Goal: Transaction & Acquisition: Purchase product/service

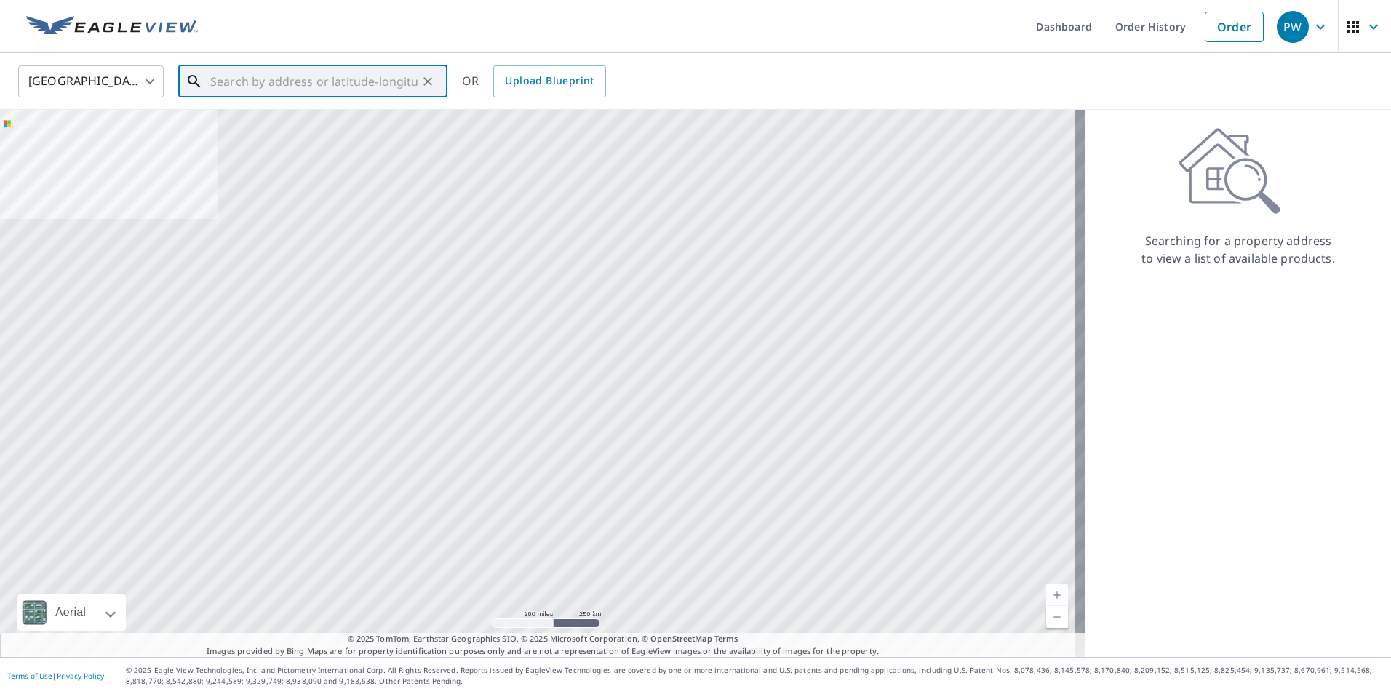
paste input "[STREET_ADDRESS][PERSON_NAME]"
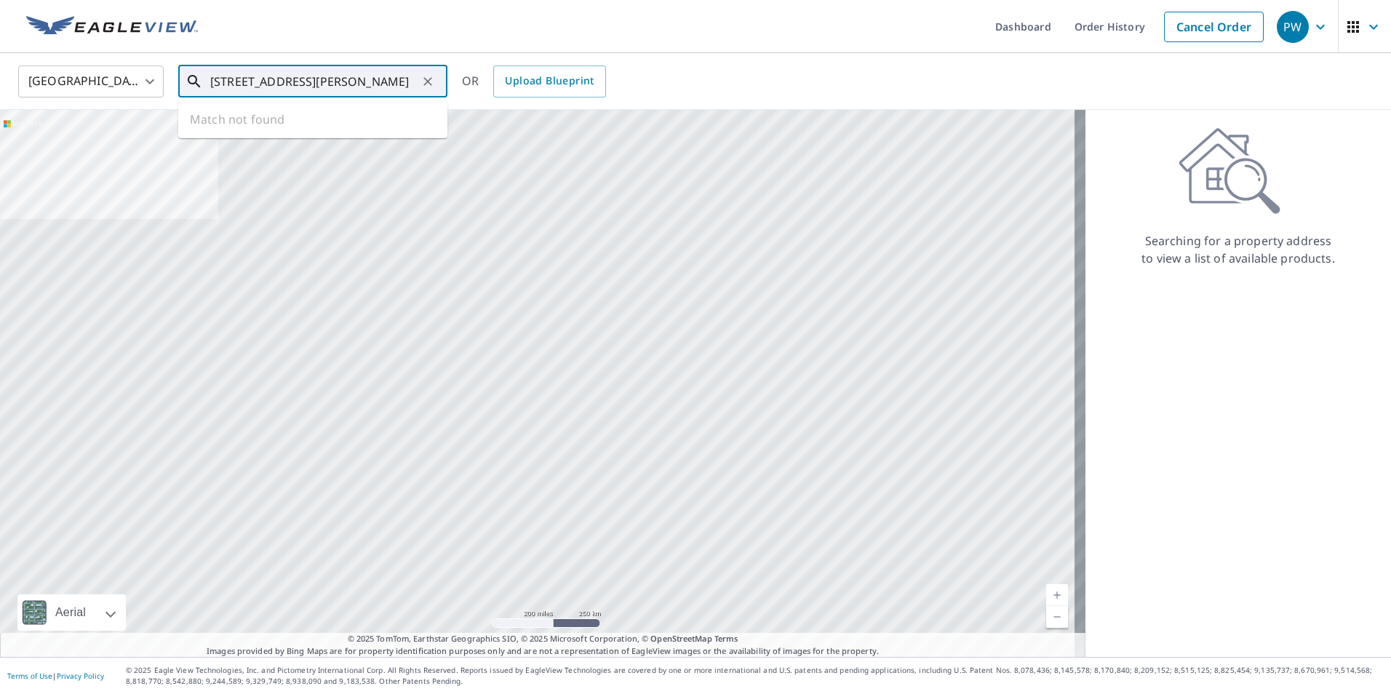
scroll to position [0, 7]
click at [293, 136] on p "[GEOGRAPHIC_DATA], MI 48503" at bounding box center [321, 139] width 228 height 15
type input "[STREET_ADDRESS][PERSON_NAME]"
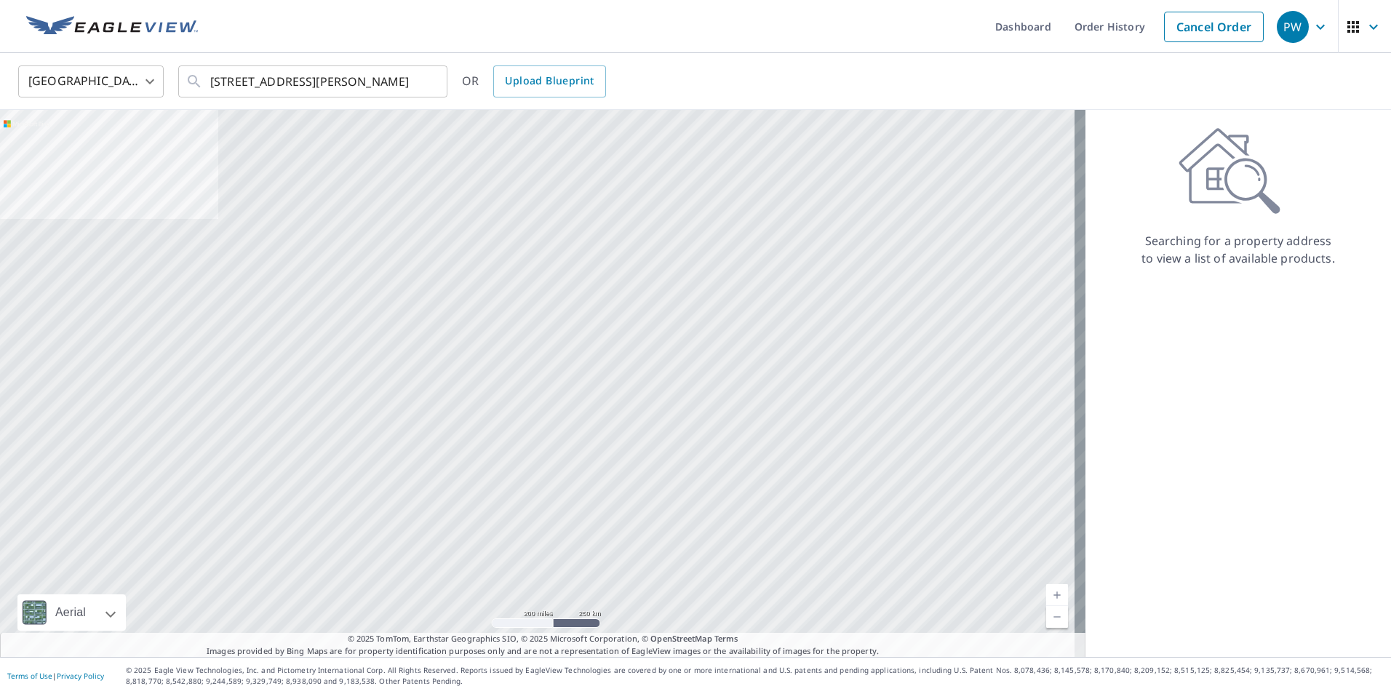
scroll to position [0, 0]
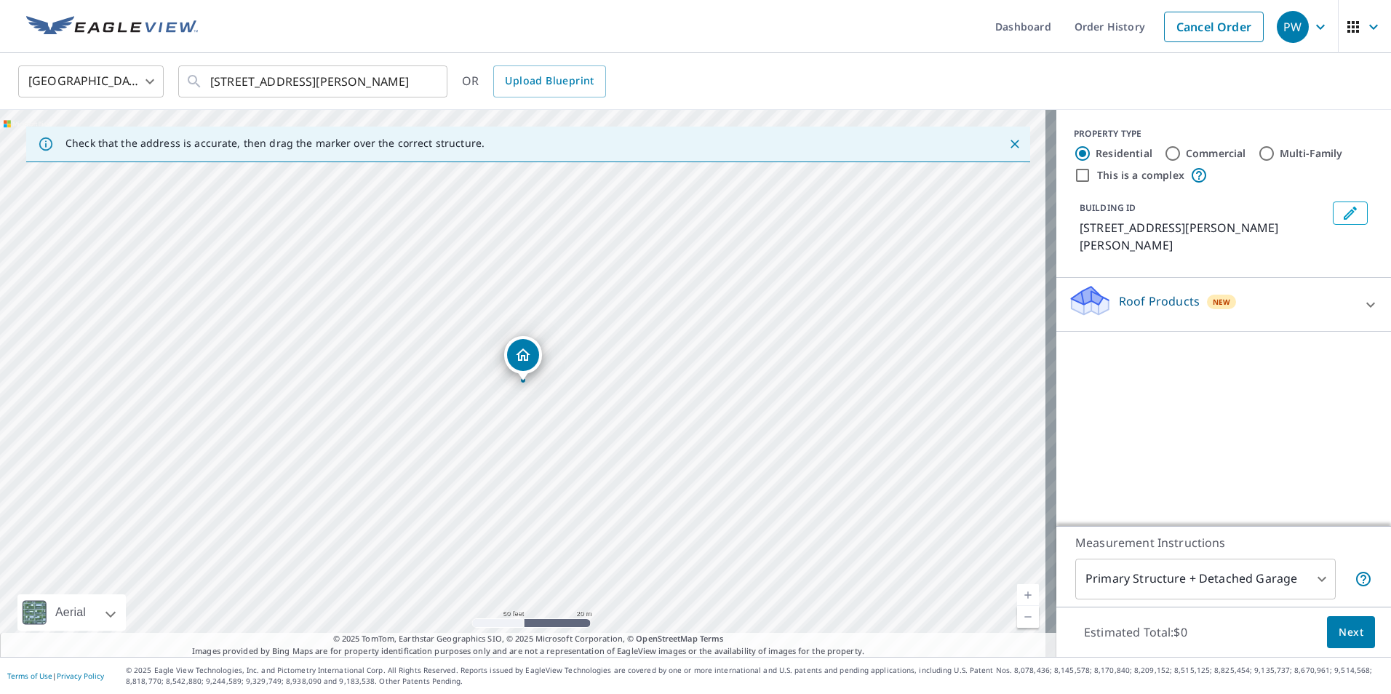
click at [1129, 292] on p "Roof Products" at bounding box center [1159, 300] width 81 height 17
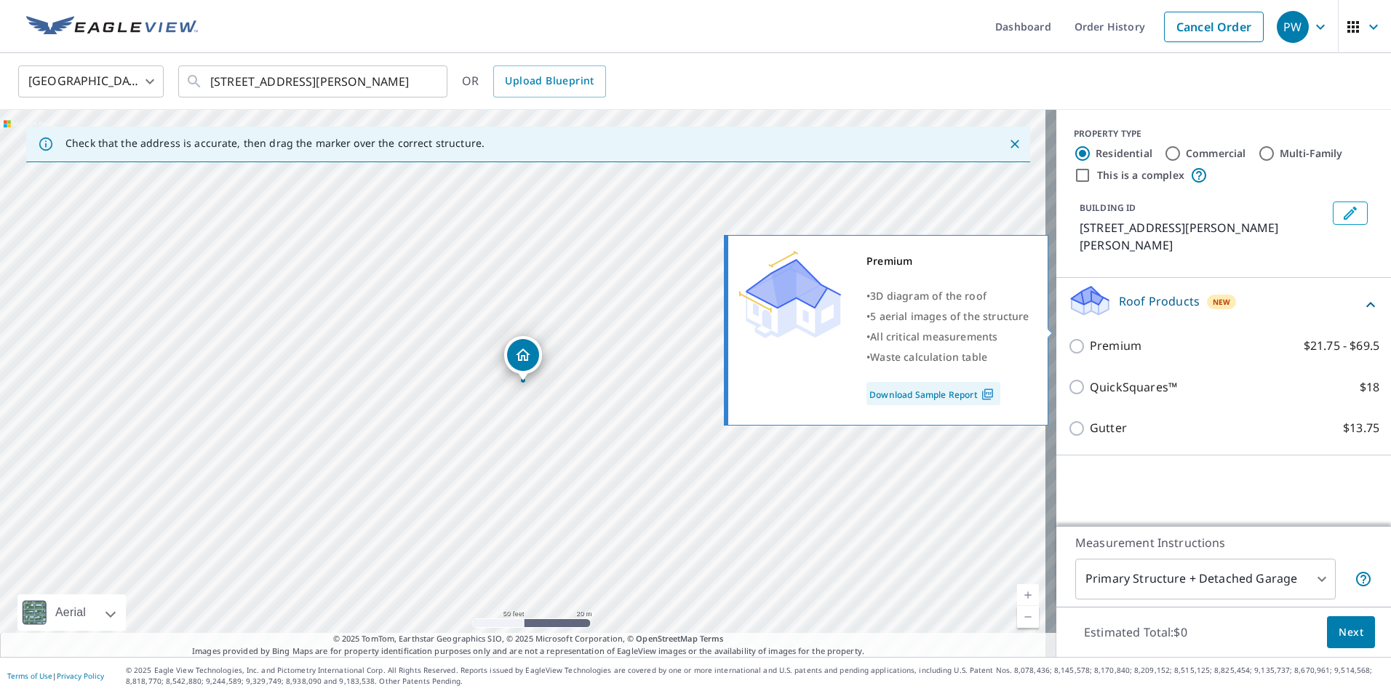
click at [1119, 337] on p "Premium" at bounding box center [1116, 346] width 52 height 18
click at [1090, 338] on input "Premium $21.75 - $69.5" at bounding box center [1079, 346] width 22 height 17
checkbox input "true"
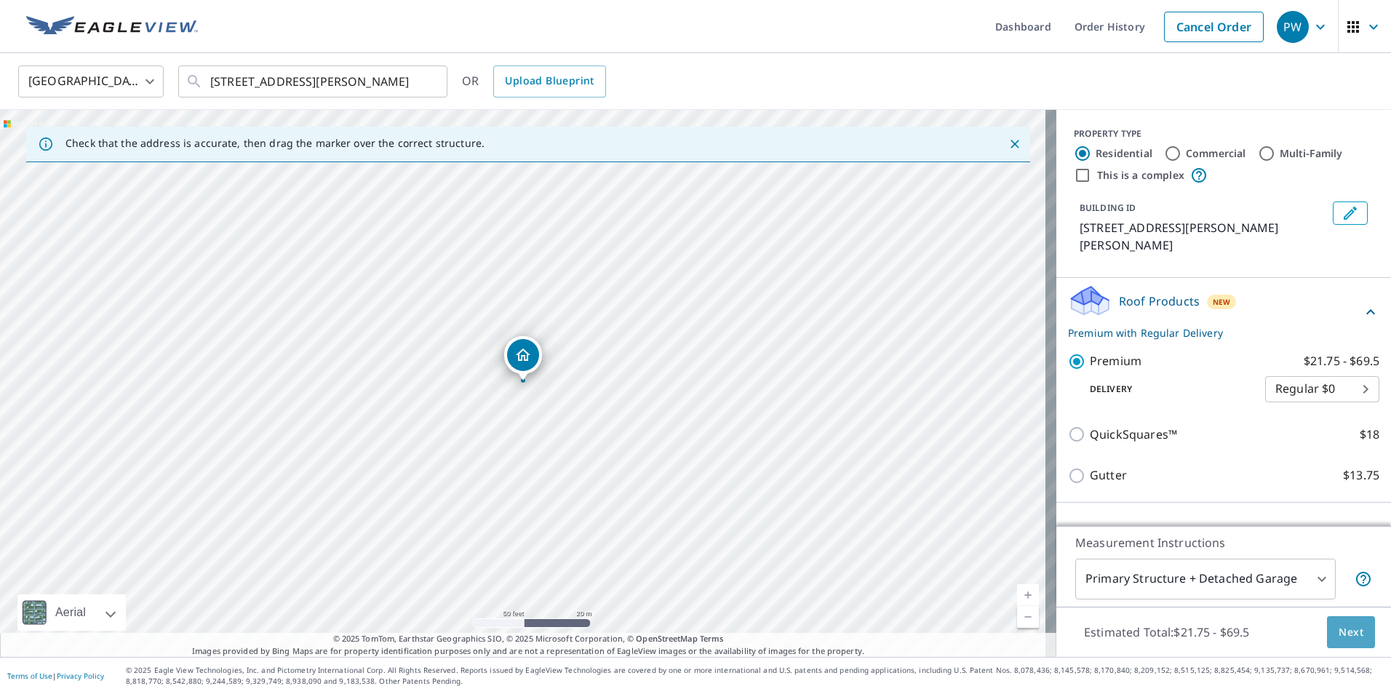
click at [1343, 634] on span "Next" at bounding box center [1350, 632] width 25 height 18
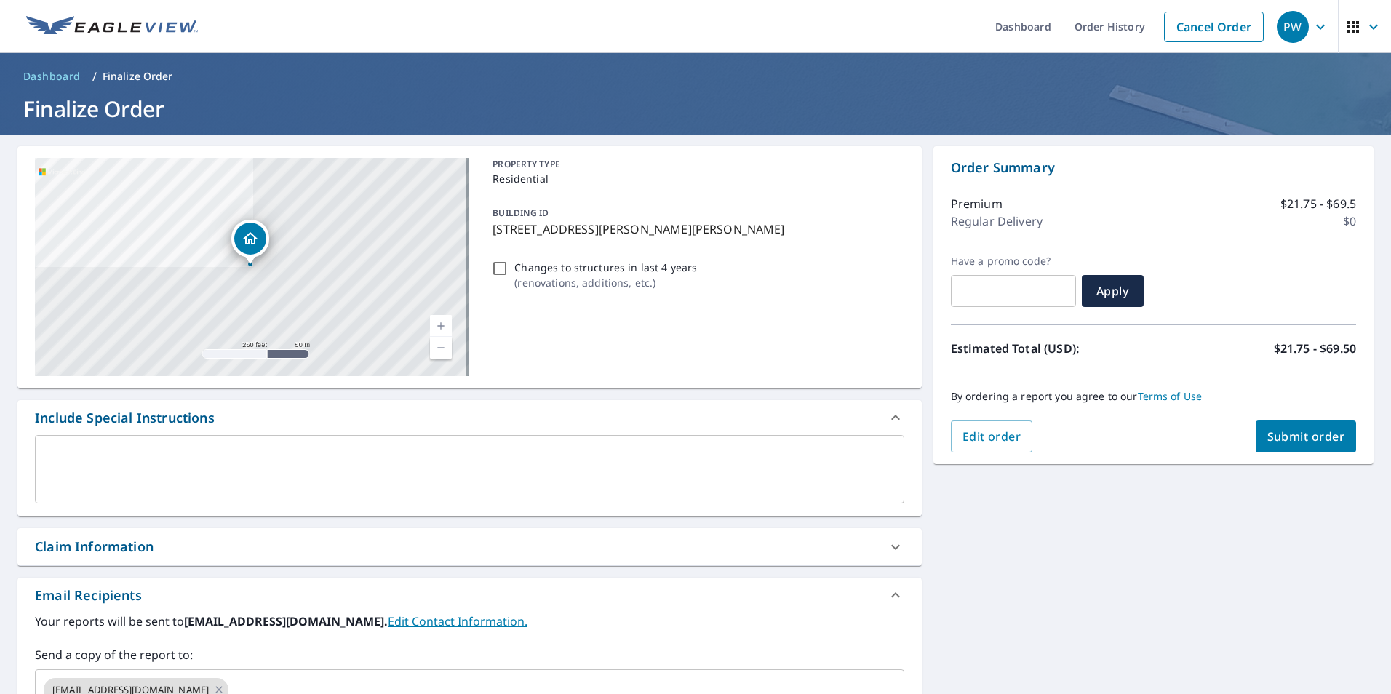
click at [508, 271] on div "Changes to structures in last 4 years ( renovations, additions, etc. )" at bounding box center [695, 274] width 417 height 39
click at [500, 267] on input "Changes to structures in last 4 years ( renovations, additions, etc. )" at bounding box center [499, 268] width 17 height 17
checkbox input "true"
click at [1267, 437] on span "Submit order" at bounding box center [1306, 436] width 78 height 16
